Goal: Task Accomplishment & Management: Use online tool/utility

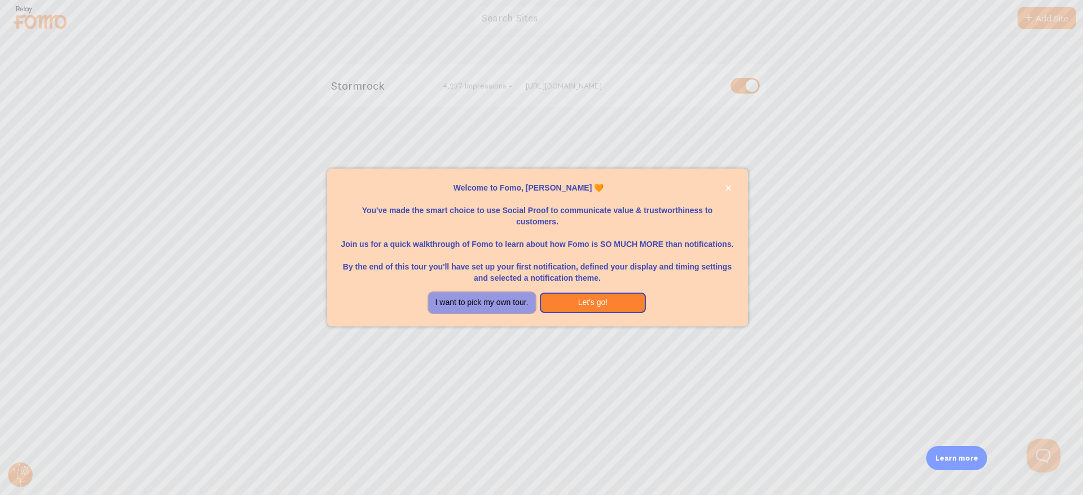
click at [496, 305] on button "I want to pick my own tour." at bounding box center [482, 303] width 107 height 20
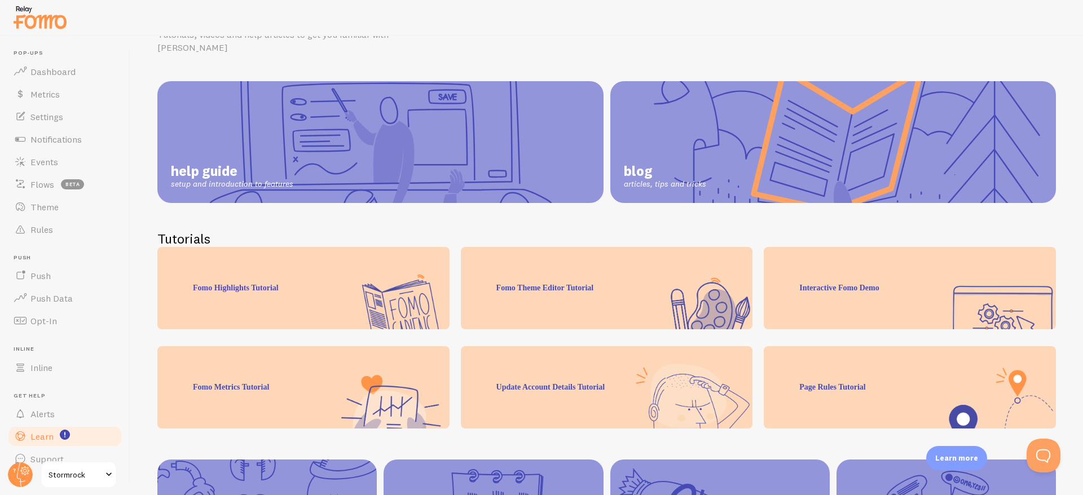
scroll to position [130, 0]
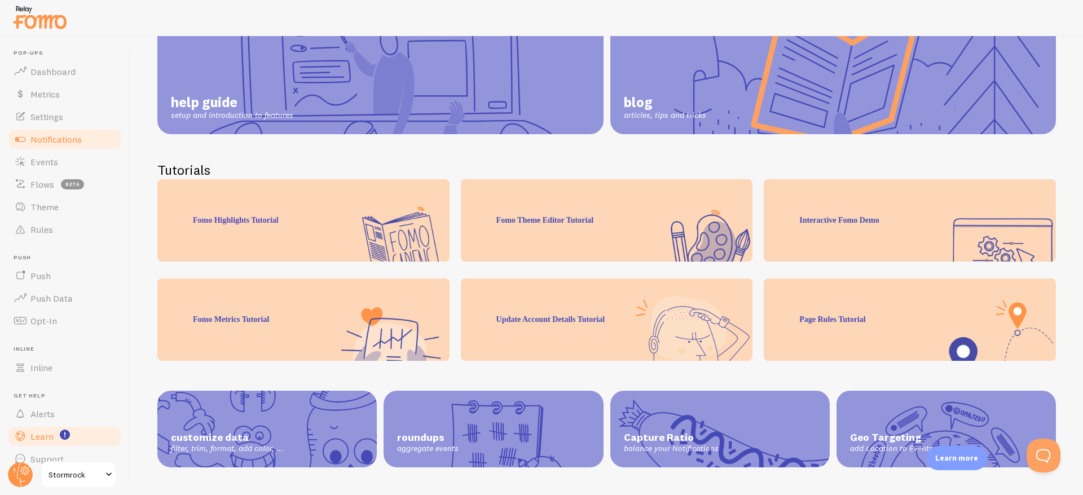
click at [50, 144] on span "Notifications" at bounding box center [55, 139] width 51 height 11
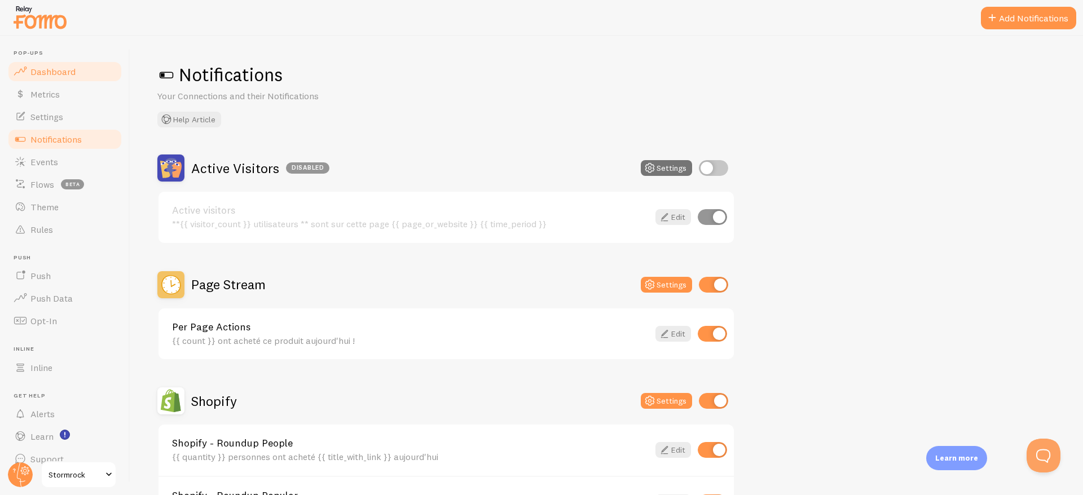
click at [48, 74] on span "Dashboard" at bounding box center [52, 71] width 45 height 11
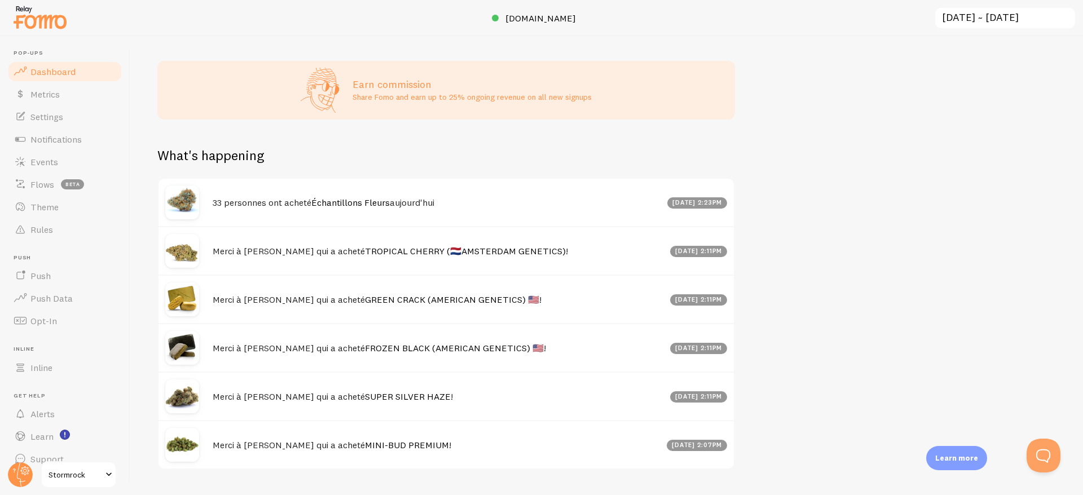
scroll to position [476, 0]
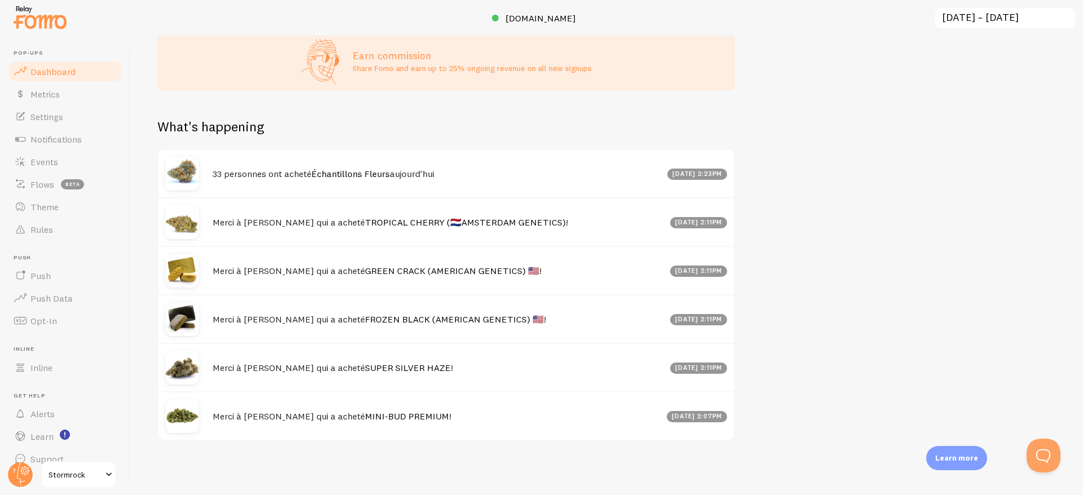
click at [180, 178] on img at bounding box center [182, 174] width 34 height 34
click at [59, 167] on link "Events" at bounding box center [65, 162] width 116 height 23
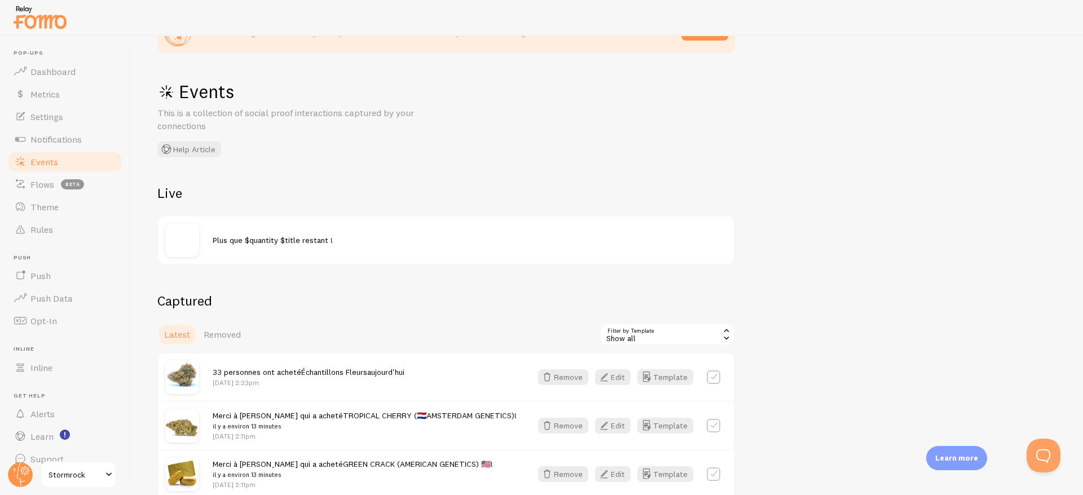
scroll to position [57, 0]
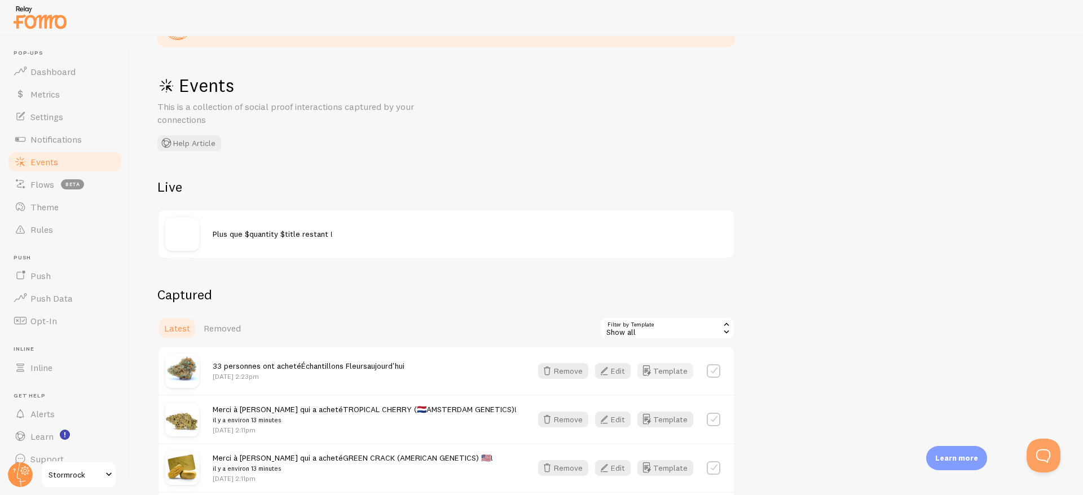
click at [655, 373] on button "Template" at bounding box center [665, 371] width 56 height 16
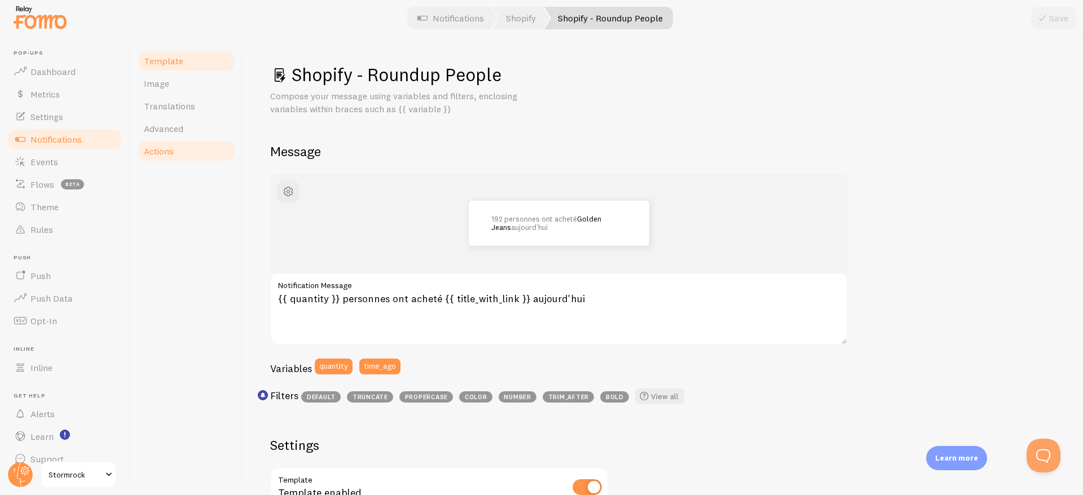
click at [181, 157] on link "Actions" at bounding box center [186, 151] width 99 height 23
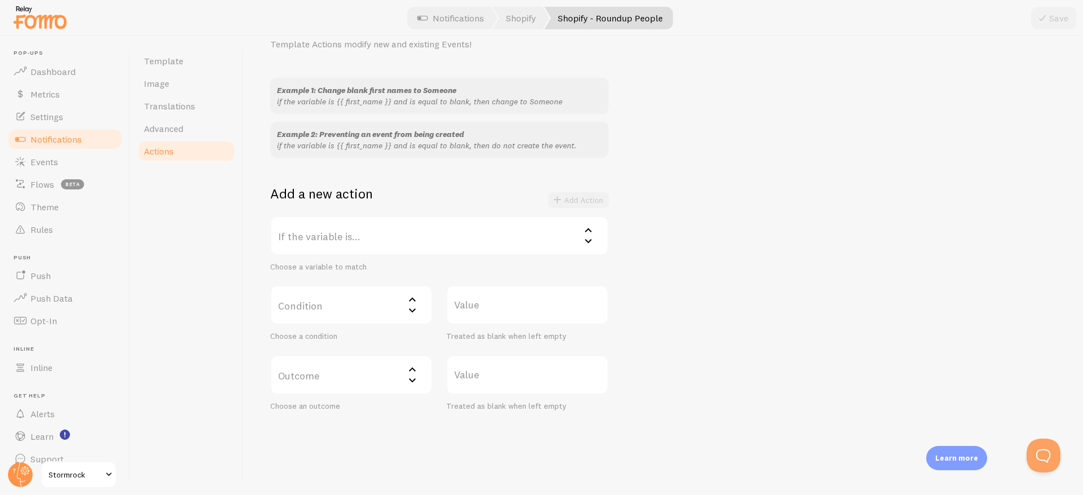
scroll to position [91, 0]
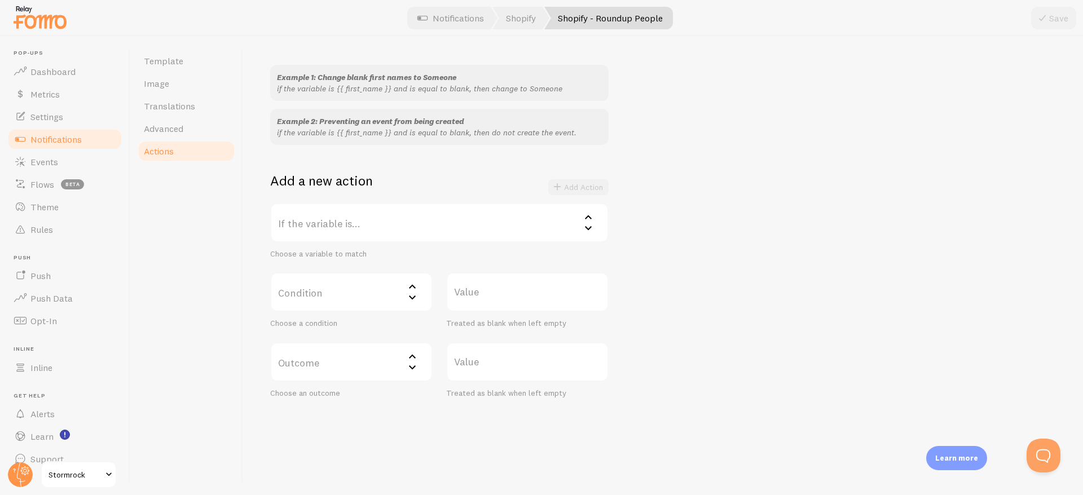
click at [381, 225] on label "If the variable is..." at bounding box center [439, 222] width 338 height 39
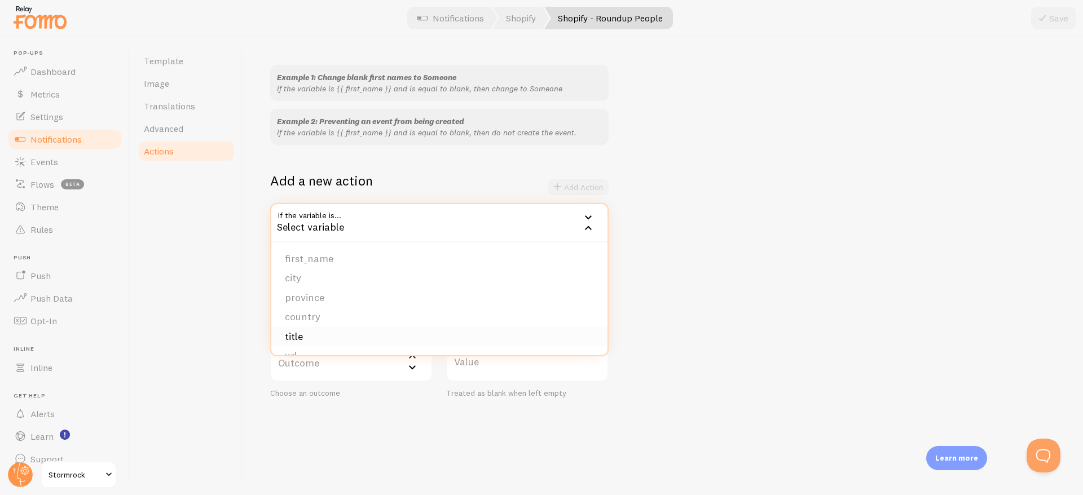
click at [327, 337] on li "title" at bounding box center [439, 337] width 336 height 20
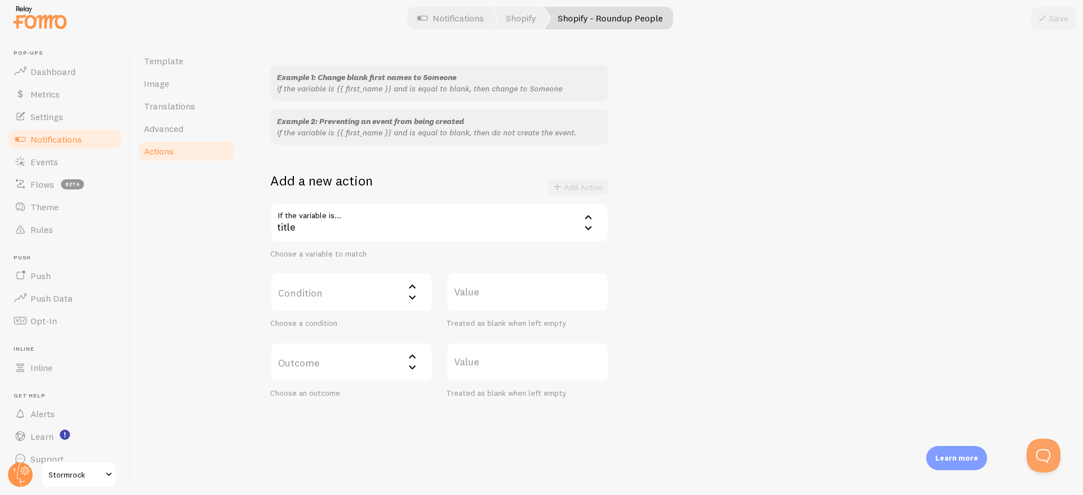
click at [311, 296] on label "Condition" at bounding box center [351, 291] width 162 height 39
click at [315, 357] on li "contains" at bounding box center [351, 357] width 160 height 20
click at [496, 290] on label "Value" at bounding box center [527, 291] width 162 height 39
click at [496, 290] on input "Value" at bounding box center [527, 291] width 162 height 39
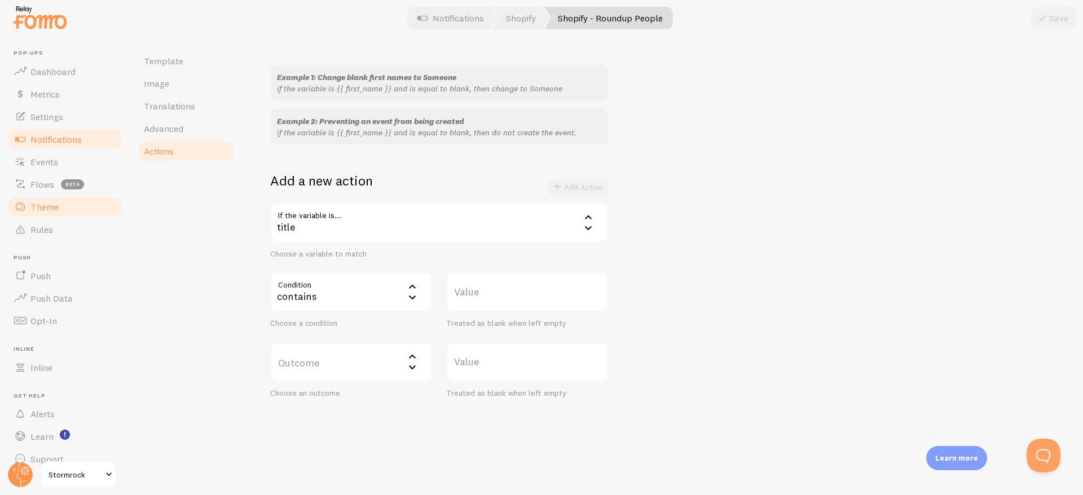
click at [34, 208] on span "Theme" at bounding box center [44, 206] width 28 height 11
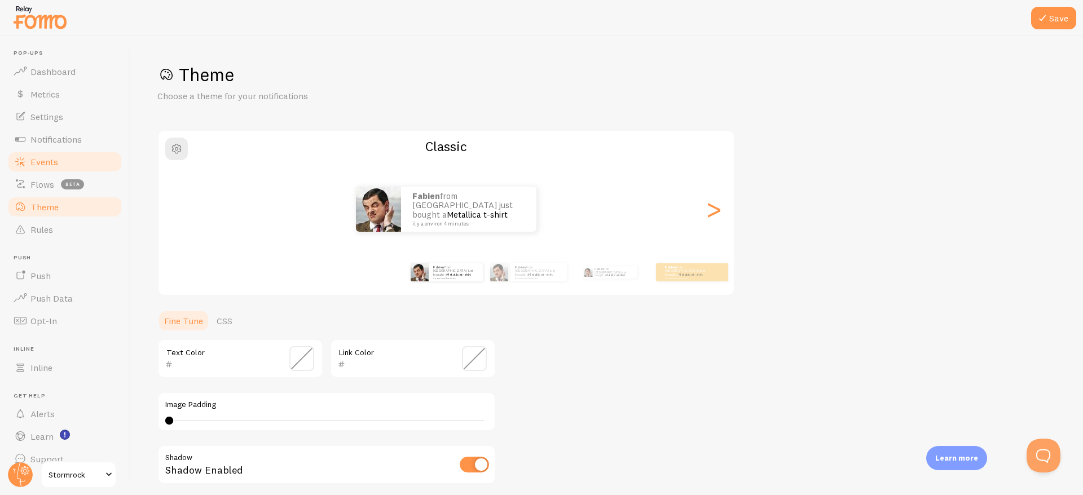
click at [41, 158] on span "Events" at bounding box center [44, 161] width 28 height 11
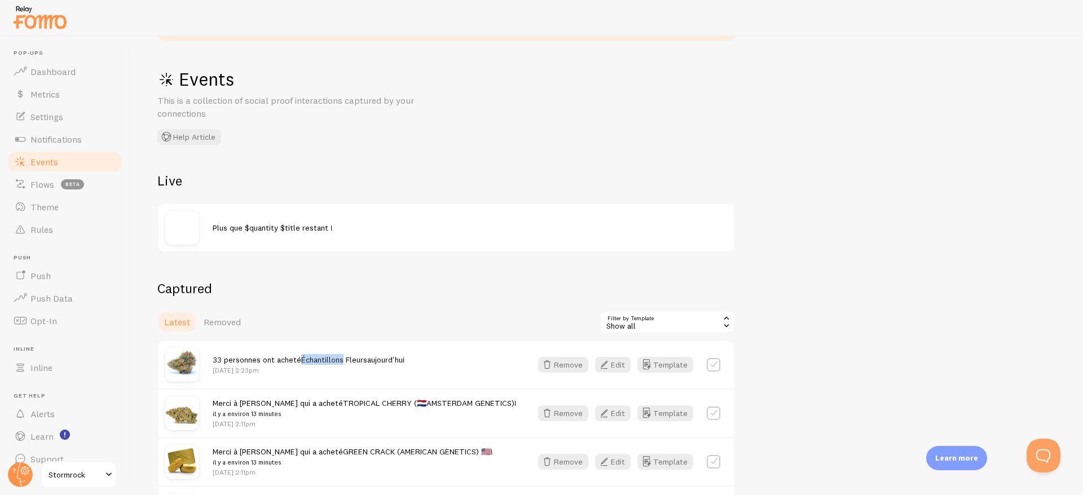
copy span "Échantillons"
drag, startPoint x: 298, startPoint y: 360, endPoint x: 108, endPoint y: 307, distance: 198.0
click at [118, 311] on main "Pop-ups Dashboard Metrics Settings Notifications Events Flows beta Theme Rules …" at bounding box center [541, 265] width 1083 height 459
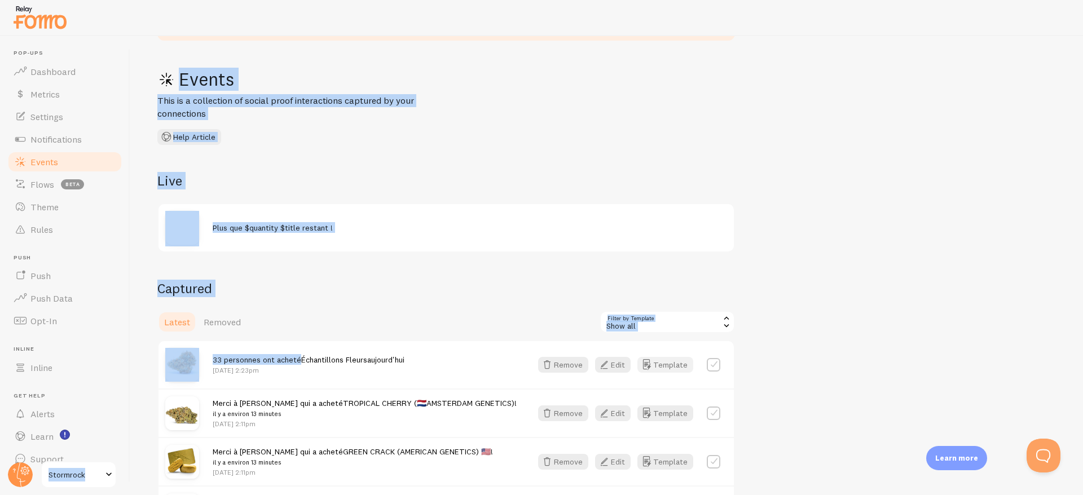
click at [668, 367] on button "Template" at bounding box center [665, 365] width 56 height 16
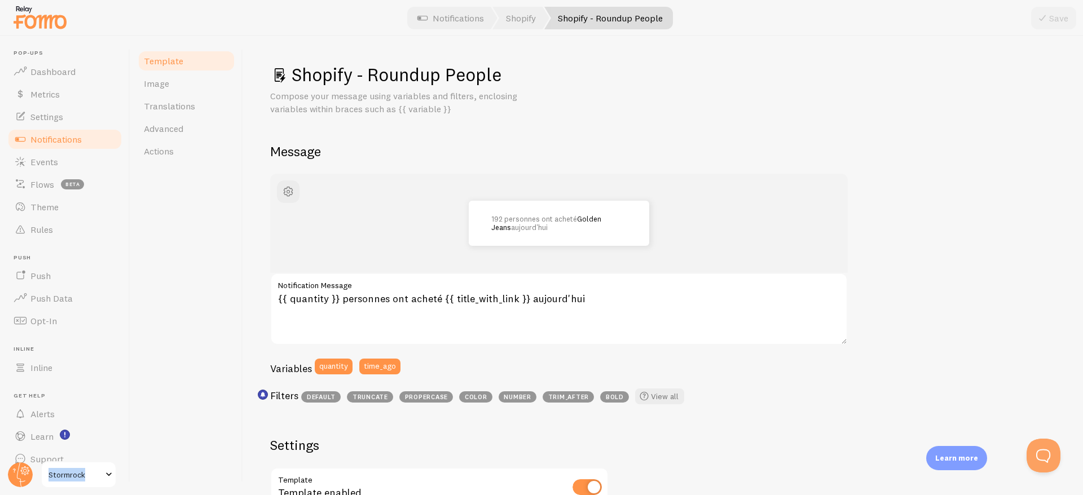
click at [396, 351] on div "192 personnes ont acheté Golden Jeans aujourd'hui {{ quantity }} personnes ont …" at bounding box center [559, 292] width 578 height 236
click at [174, 149] on span "Actions" at bounding box center [159, 151] width 30 height 11
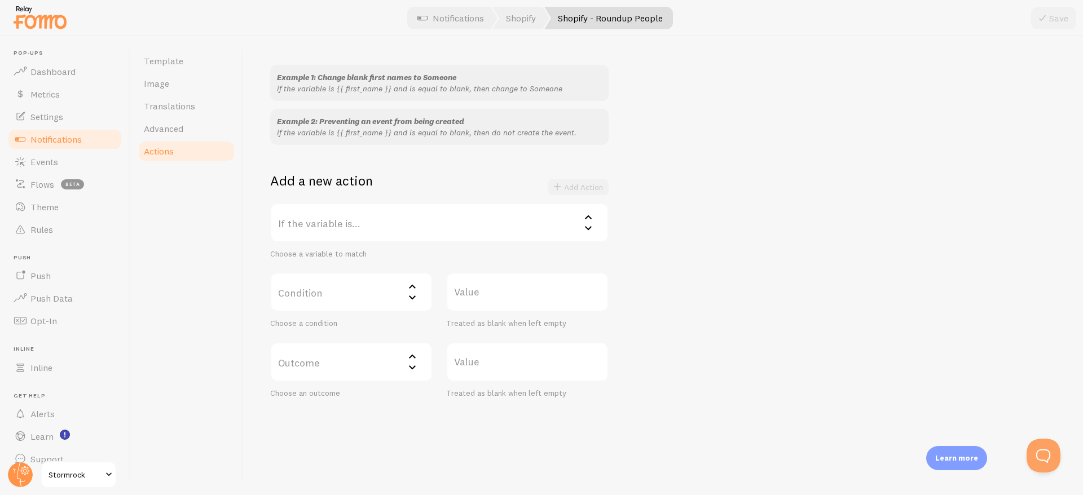
click at [355, 289] on label "Condition" at bounding box center [351, 291] width 162 height 39
click at [322, 369] on li "contains" at bounding box center [351, 368] width 160 height 20
click at [510, 292] on label "Value" at bounding box center [527, 291] width 162 height 39
click at [510, 292] on input "Value" at bounding box center [527, 291] width 162 height 39
paste input "Échantillons"
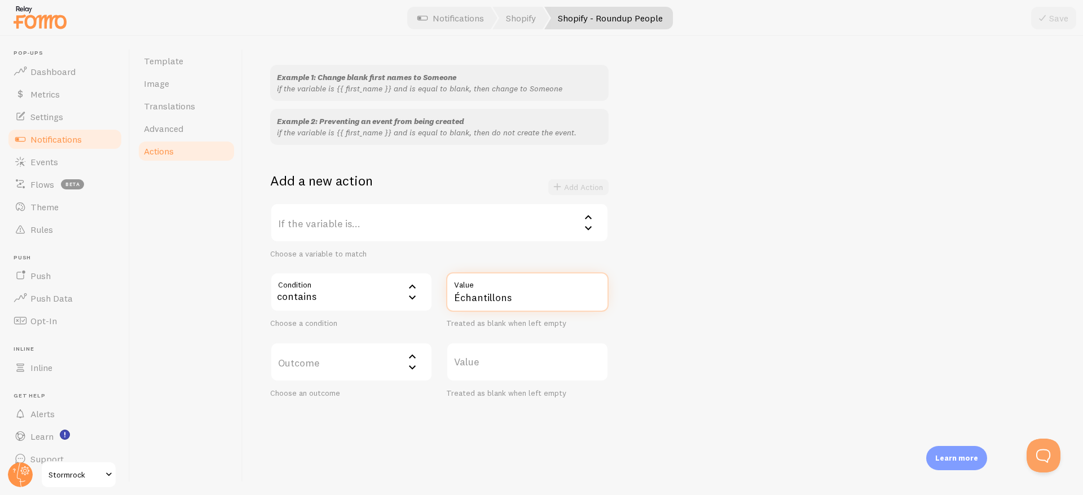
type input "Échantillons"
click at [375, 222] on label "If the variable is..." at bounding box center [439, 222] width 338 height 39
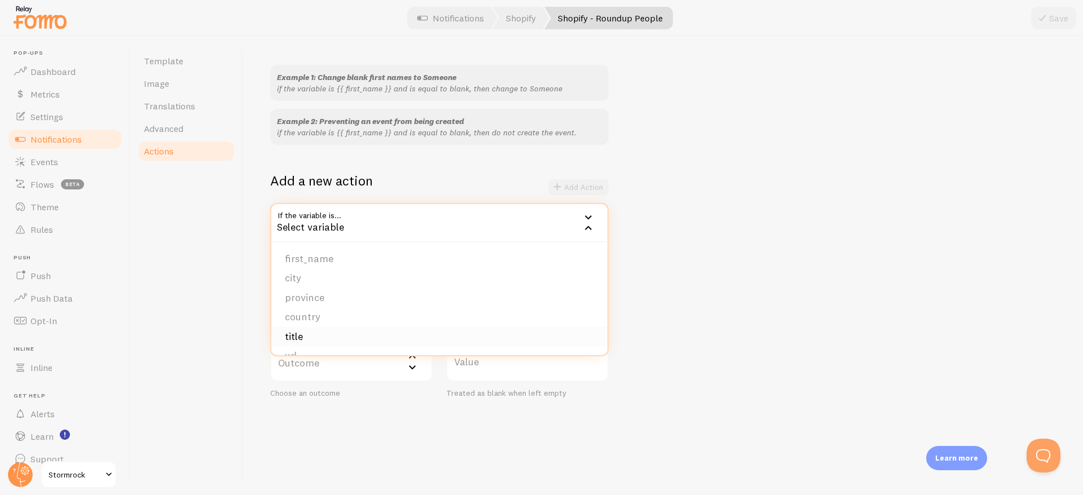
click at [351, 330] on li "title" at bounding box center [439, 337] width 336 height 20
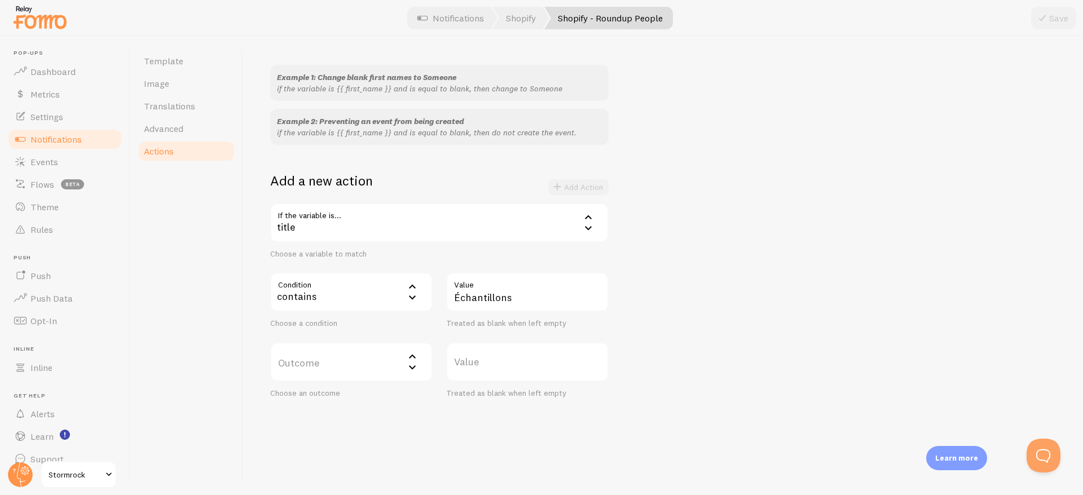
click at [212, 358] on div "Template Image Translations Advanced Actions" at bounding box center [186, 265] width 113 height 459
click at [320, 363] on label "Outcome" at bounding box center [351, 361] width 162 height 39
click at [328, 399] on li "do not create event" at bounding box center [351, 399] width 160 height 20
click at [577, 181] on button "Add Action" at bounding box center [578, 187] width 60 height 16
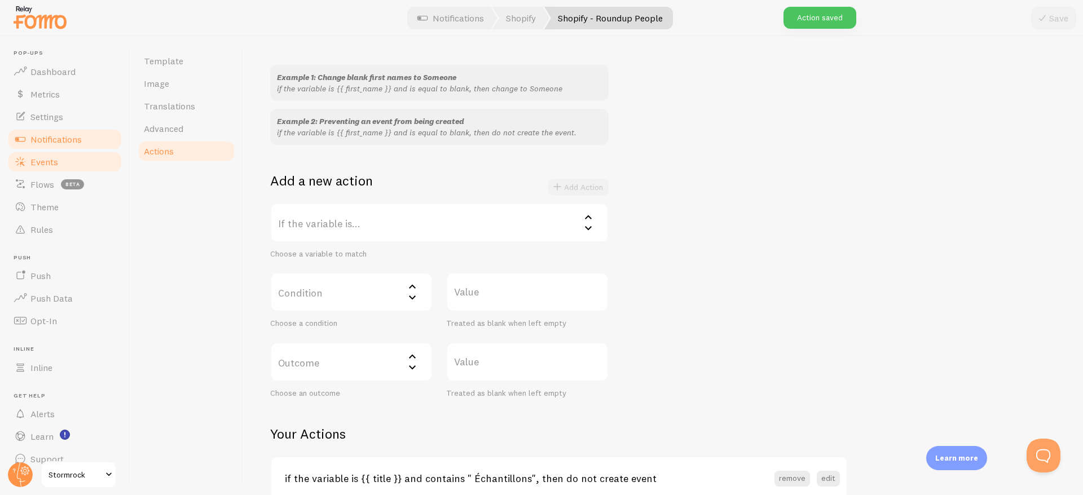
click at [38, 155] on link "Events" at bounding box center [65, 162] width 116 height 23
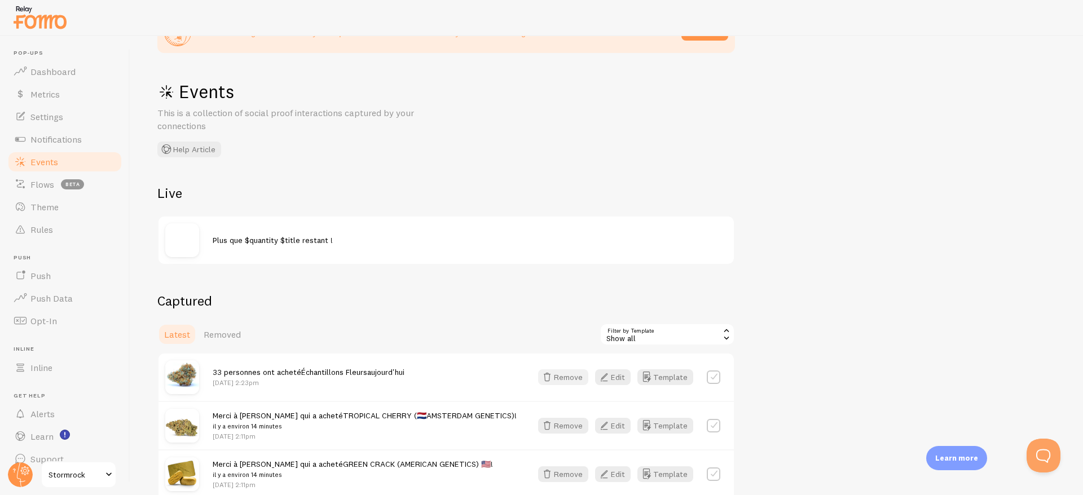
click at [570, 377] on button "Remove" at bounding box center [563, 377] width 50 height 16
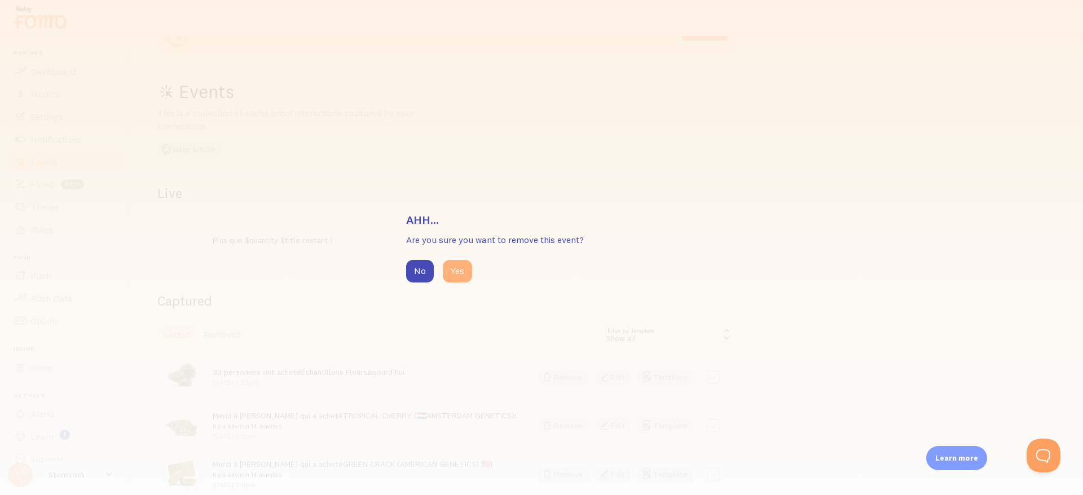
click at [453, 273] on button "Yes" at bounding box center [457, 271] width 29 height 23
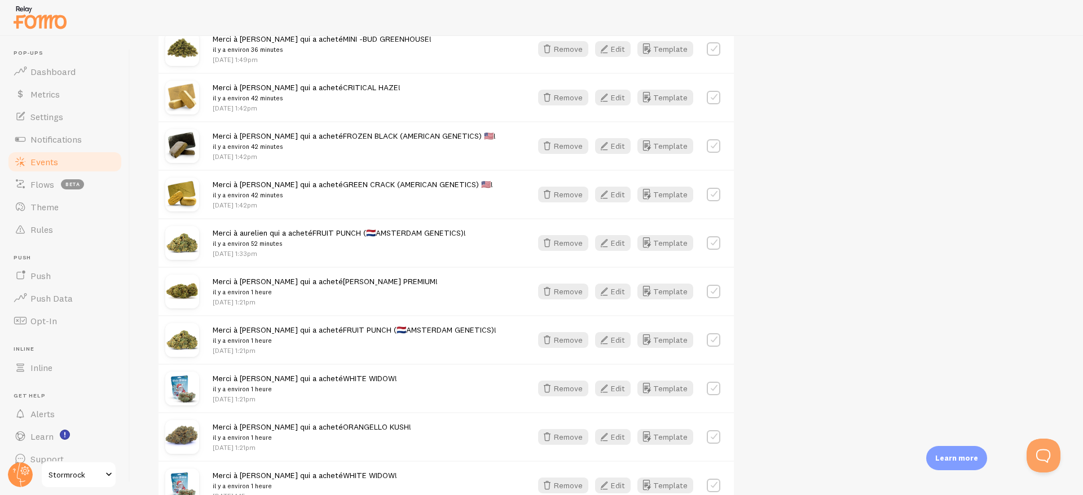
scroll to position [735, 0]
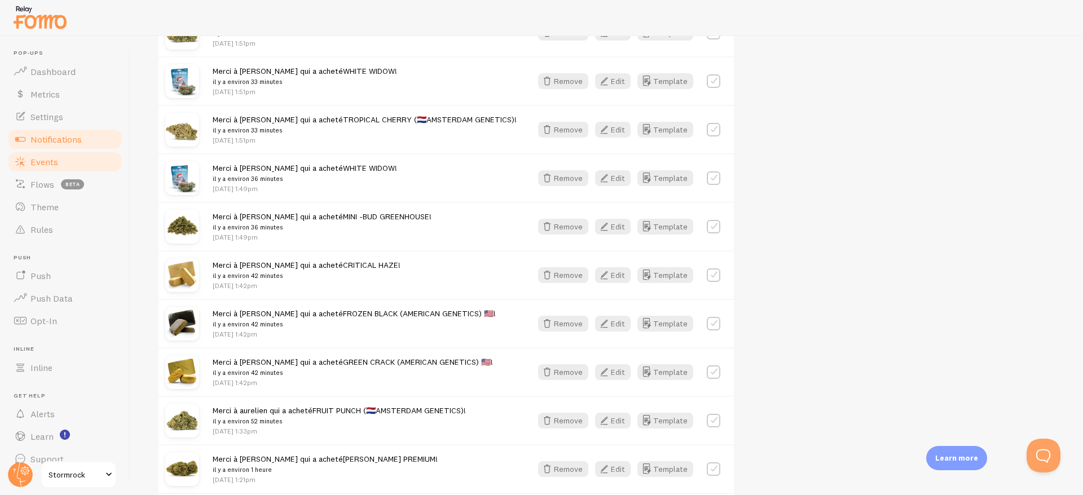
click at [51, 142] on span "Notifications" at bounding box center [55, 139] width 51 height 11
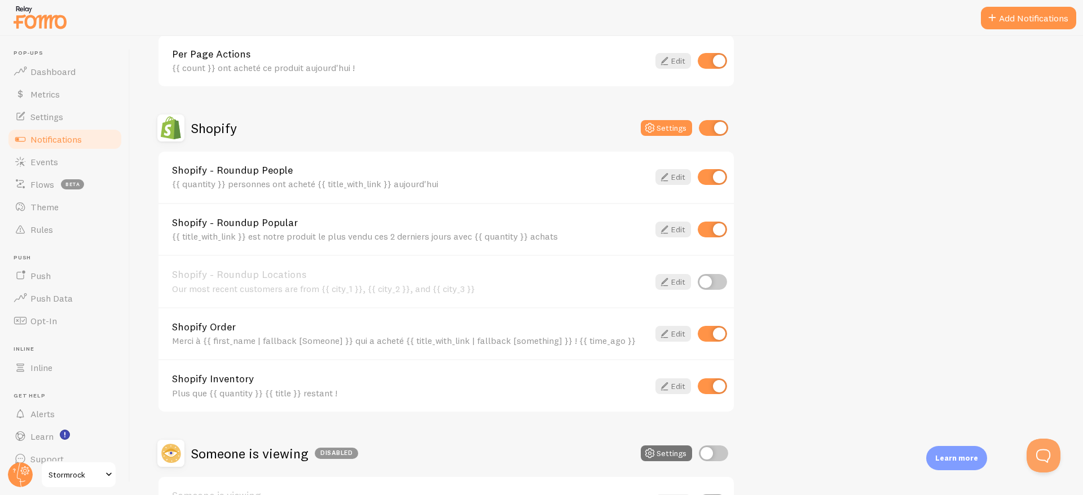
scroll to position [280, 0]
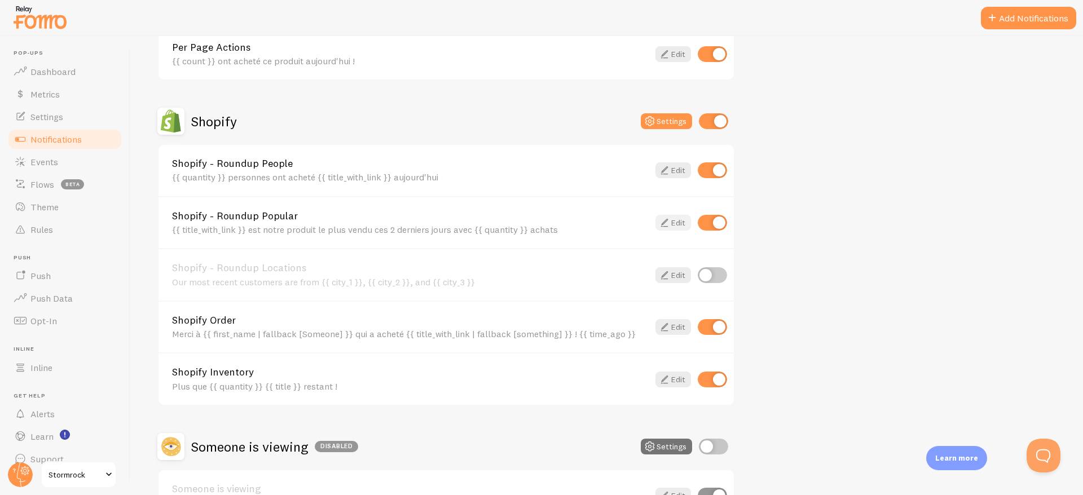
click at [672, 221] on link "Edit" at bounding box center [673, 223] width 36 height 16
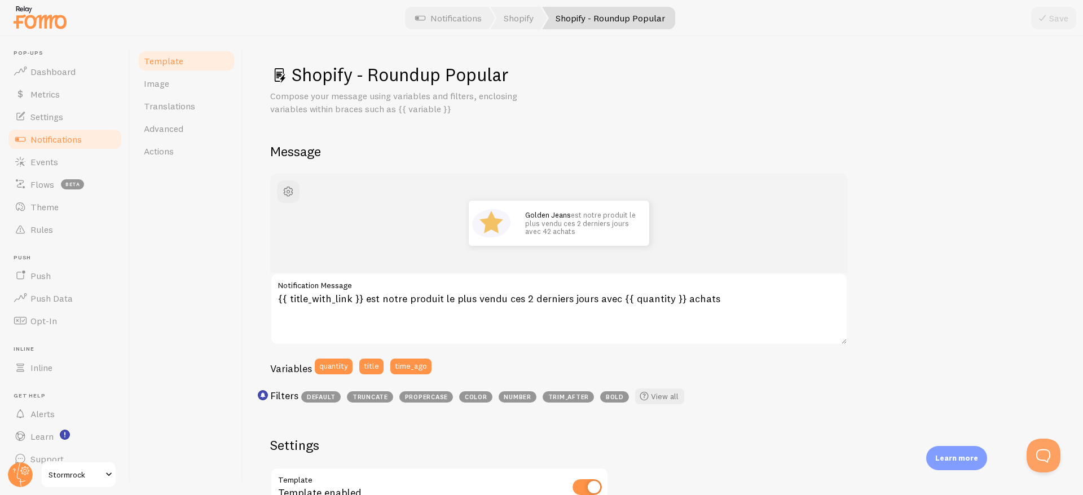
click at [76, 143] on span "Notifications" at bounding box center [55, 139] width 51 height 11
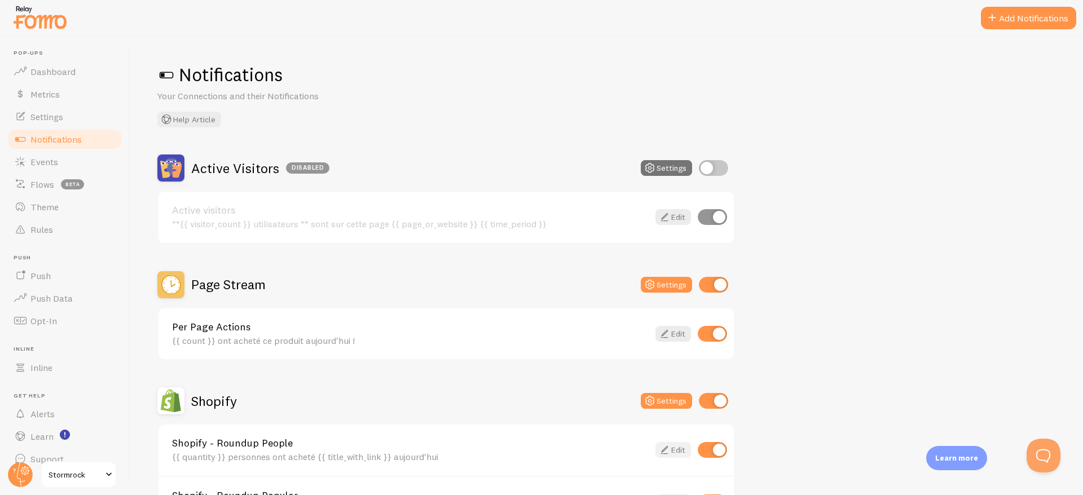
click at [673, 449] on link "Edit" at bounding box center [673, 450] width 36 height 16
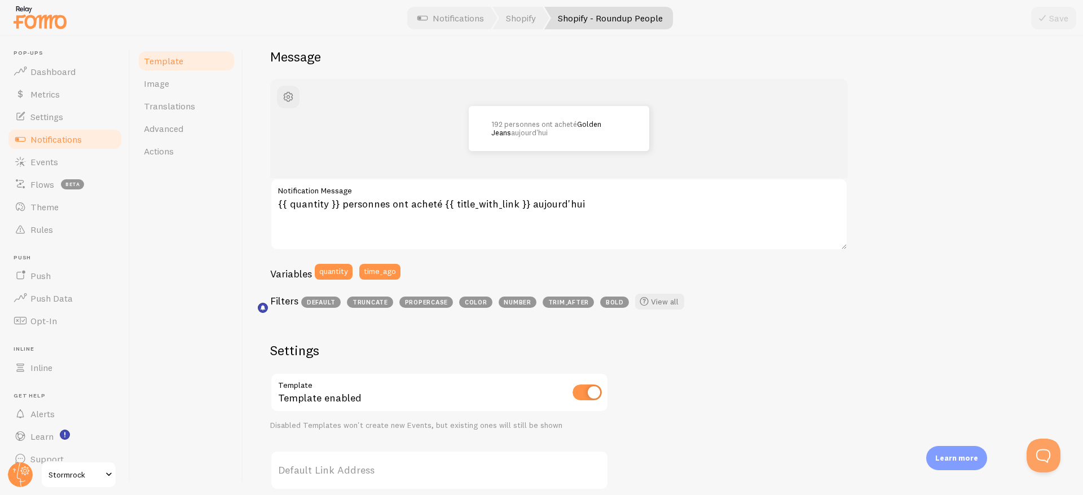
scroll to position [99, 0]
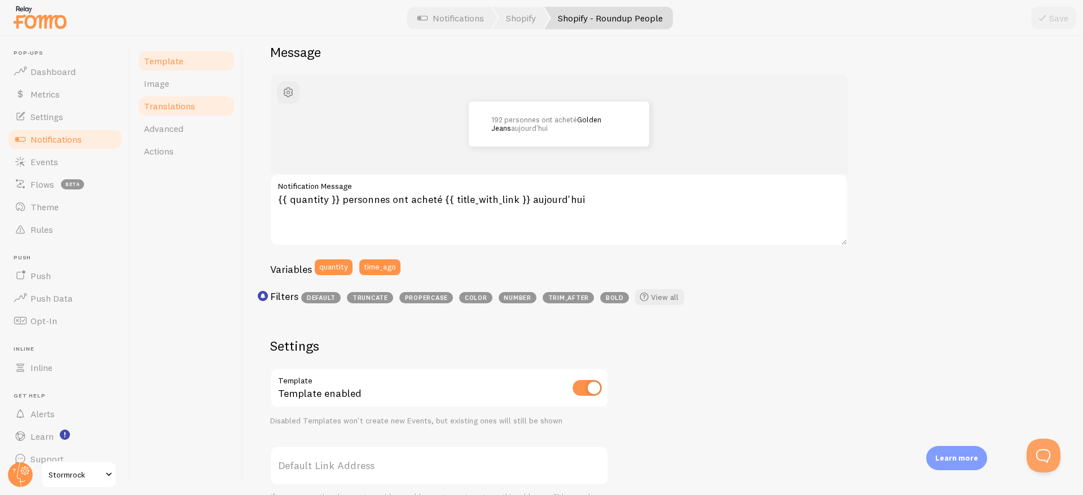
click at [165, 109] on span "Translations" at bounding box center [169, 105] width 51 height 11
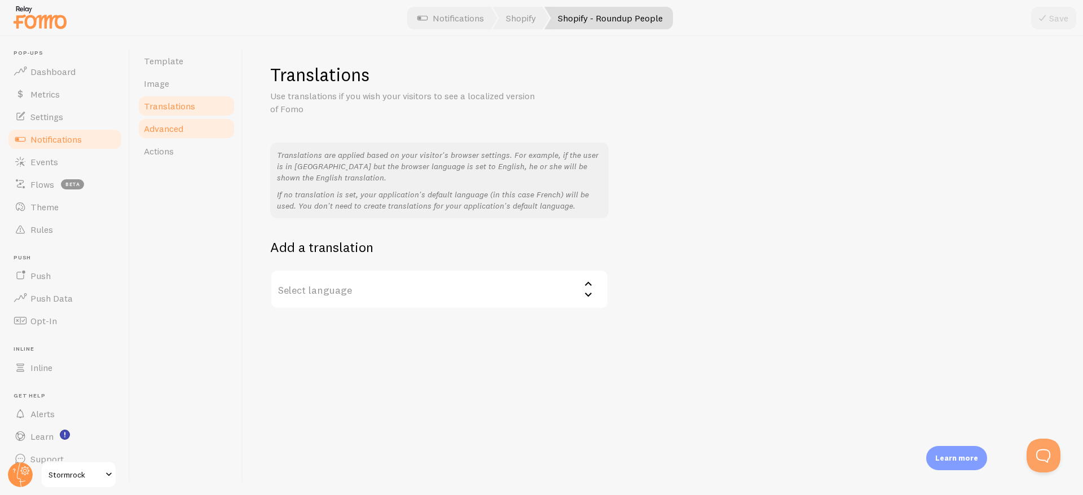
click at [165, 125] on span "Advanced" at bounding box center [163, 128] width 39 height 11
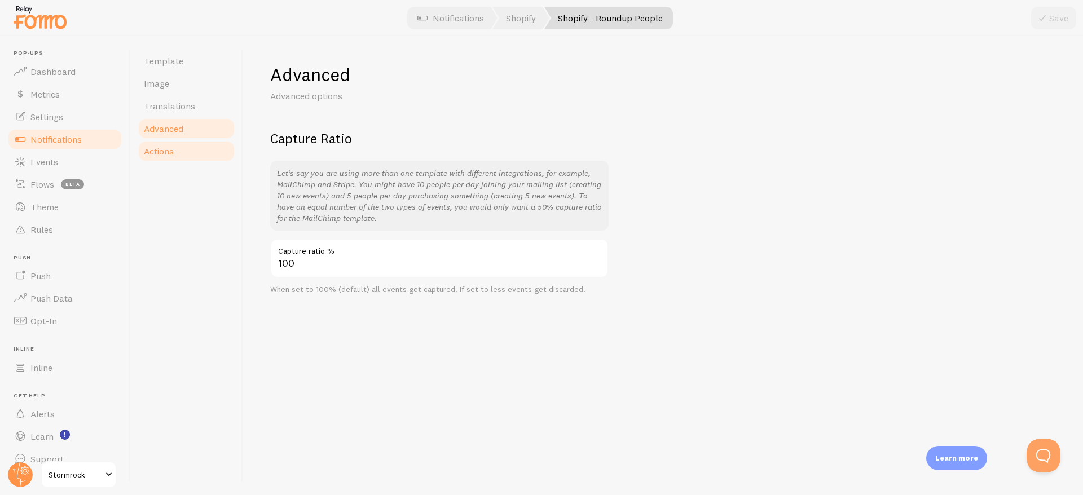
click at [160, 153] on span "Actions" at bounding box center [159, 151] width 30 height 11
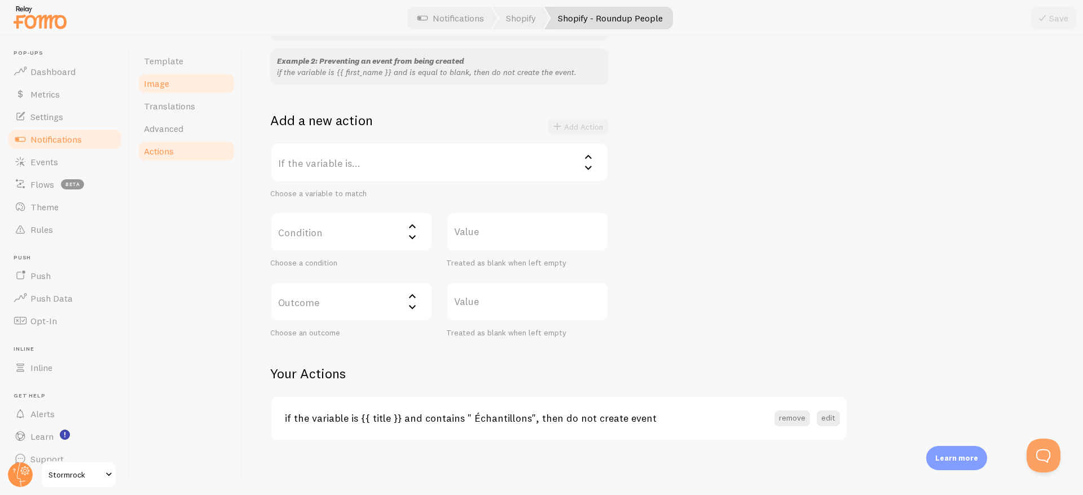
click at [159, 78] on span "Image" at bounding box center [156, 83] width 25 height 11
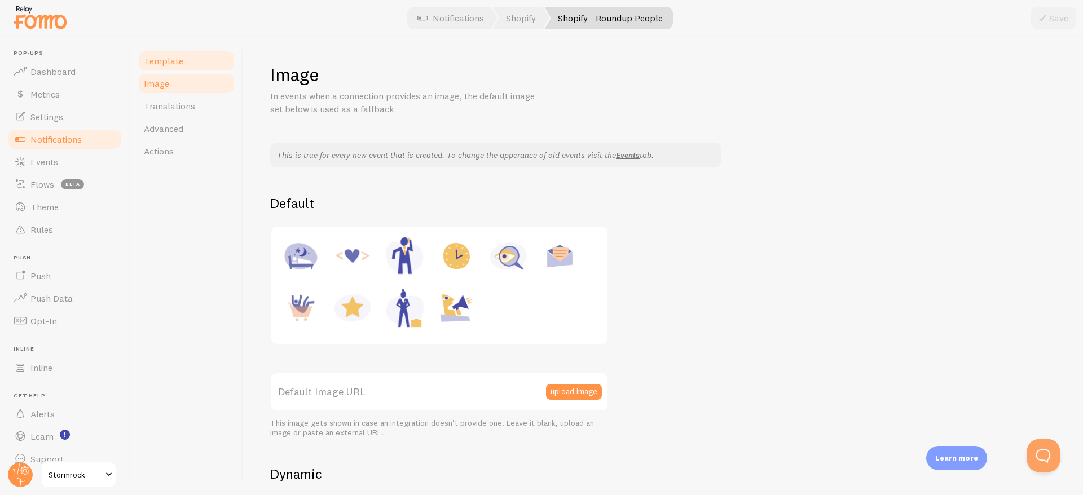
click at [164, 61] on span "Template" at bounding box center [163, 60] width 39 height 11
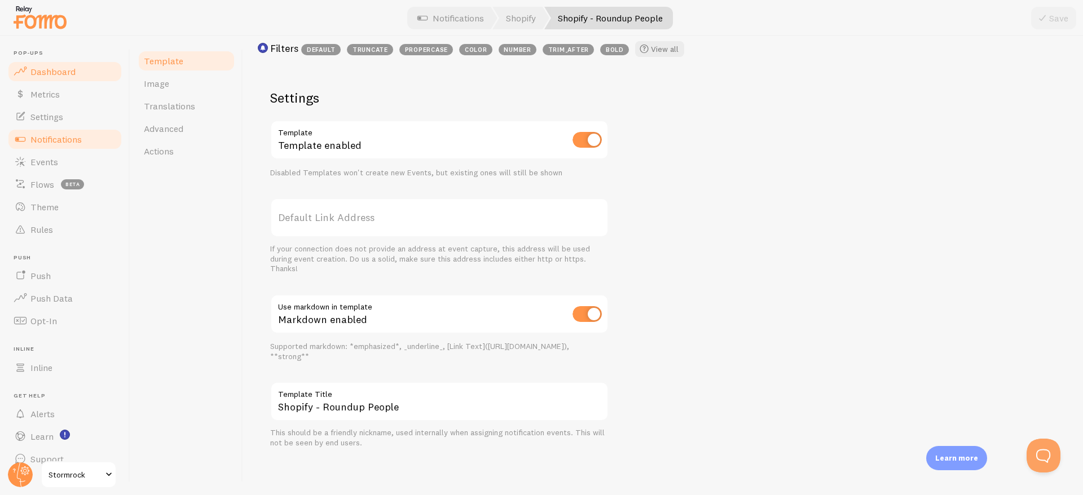
click at [55, 78] on link "Dashboard" at bounding box center [65, 71] width 116 height 23
